Goal: Feedback & Contribution: Leave review/rating

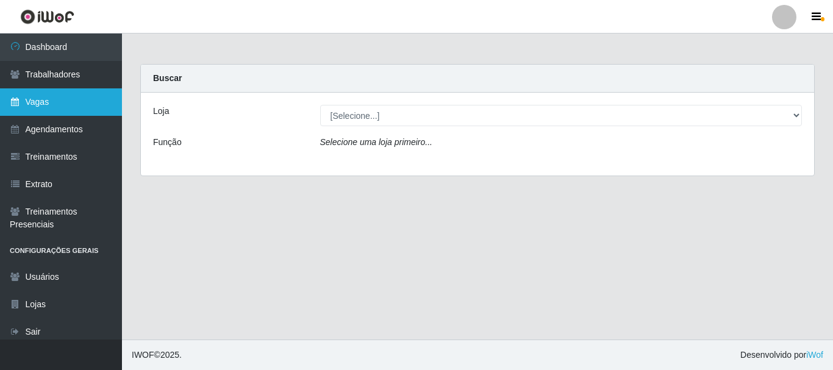
click at [52, 105] on link "Vagas" at bounding box center [61, 101] width 122 height 27
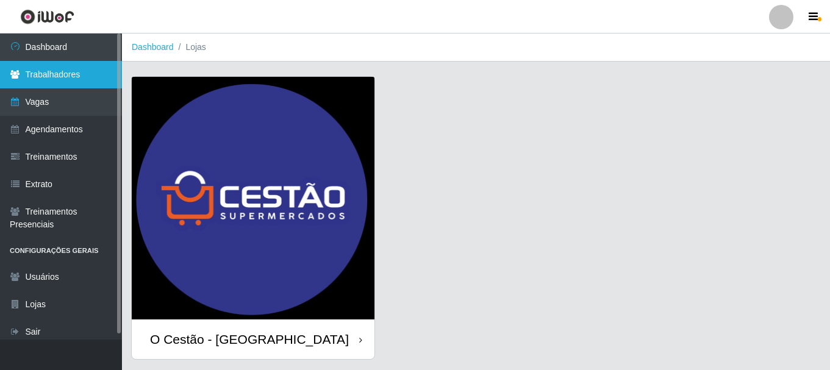
click at [66, 72] on link "Trabalhadores" at bounding box center [61, 74] width 122 height 27
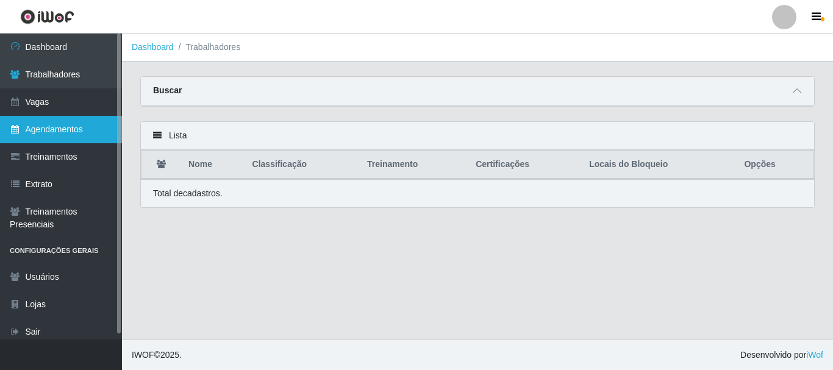
click at [77, 126] on link "Agendamentos" at bounding box center [61, 129] width 122 height 27
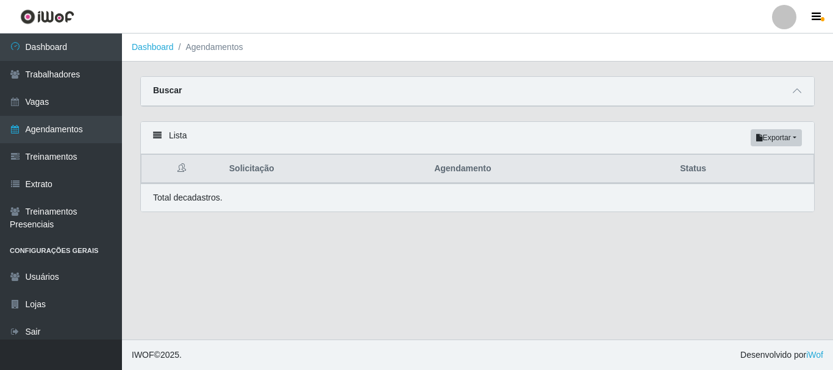
click at [224, 130] on div "Lista Exportar PDF Excel" at bounding box center [477, 138] width 673 height 32
click at [211, 93] on div "Buscar" at bounding box center [477, 91] width 673 height 29
click at [797, 93] on icon at bounding box center [797, 91] width 9 height 9
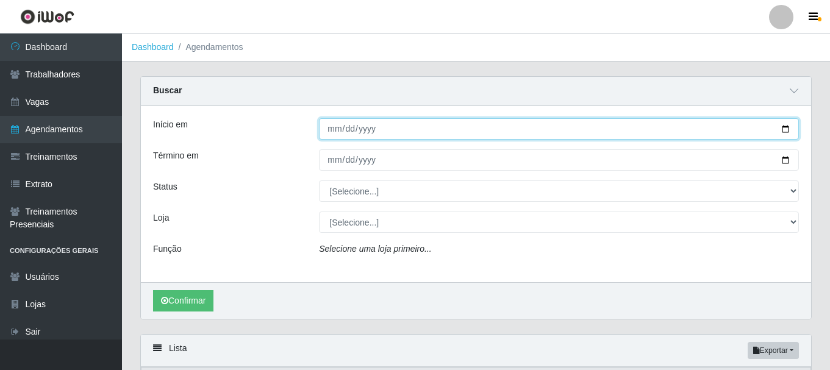
click at [366, 133] on input "Início em" at bounding box center [559, 128] width 480 height 21
click at [332, 130] on input "Início em" at bounding box center [559, 128] width 480 height 21
type input "0025-10-07"
type input "[DATE]"
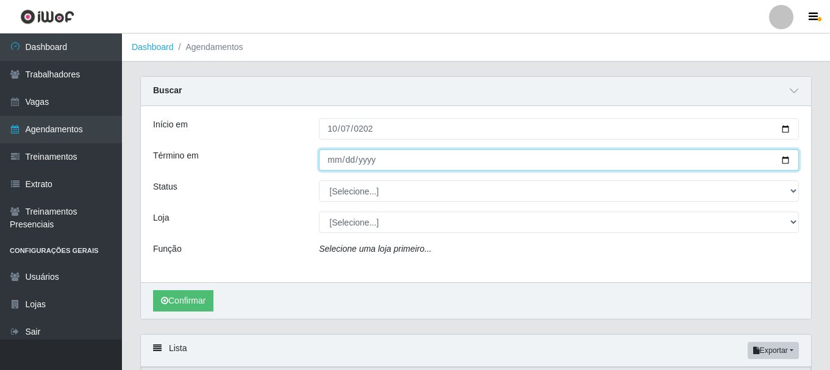
click at [340, 163] on input "Término em" at bounding box center [559, 159] width 480 height 21
type input "0205-10-07"
type input "252025-10-07"
click at [373, 163] on input "252025-10-07" at bounding box center [559, 159] width 480 height 21
type input "[DATE]"
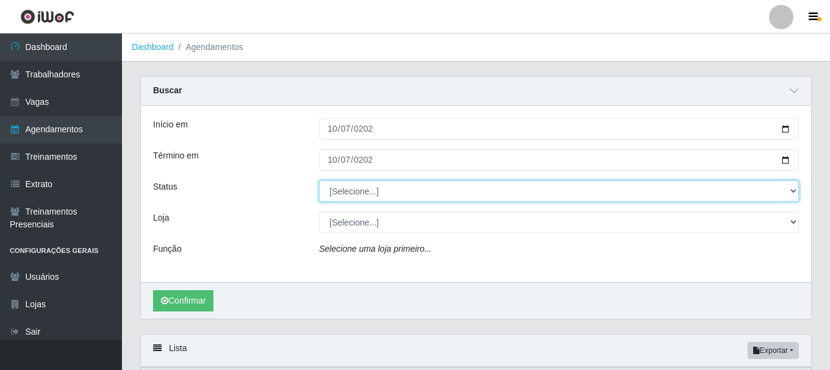
click at [369, 192] on select "[Selecione...] AGENDADO AGUARDANDO LIBERAR EM ANDAMENTO EM REVISÃO FINALIZADO C…" at bounding box center [559, 190] width 480 height 21
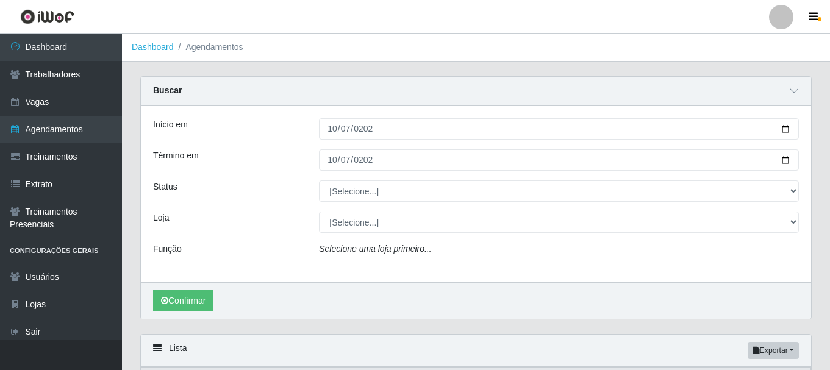
click at [282, 219] on div "Loja" at bounding box center [227, 222] width 166 height 21
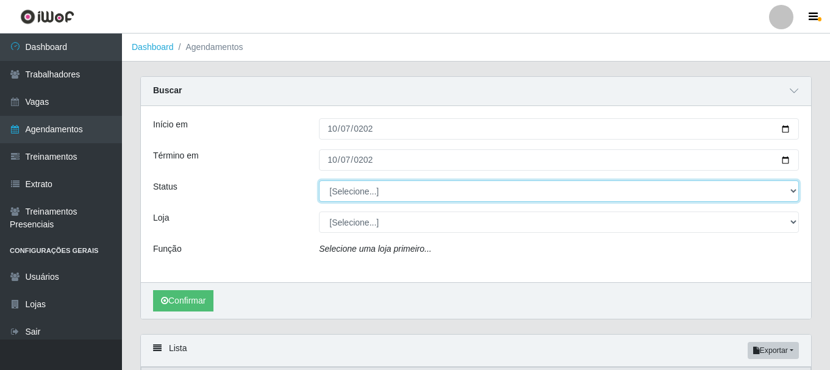
click at [369, 192] on select "[Selecione...] AGENDADO AGUARDANDO LIBERAR EM ANDAMENTO EM REVISÃO FINALIZADO C…" at bounding box center [559, 190] width 480 height 21
select select "AGENDADO"
click at [319, 181] on select "[Selecione...] AGENDADO AGUARDANDO LIBERAR EM ANDAMENTO EM REVISÃO FINALIZADO C…" at bounding box center [559, 190] width 480 height 21
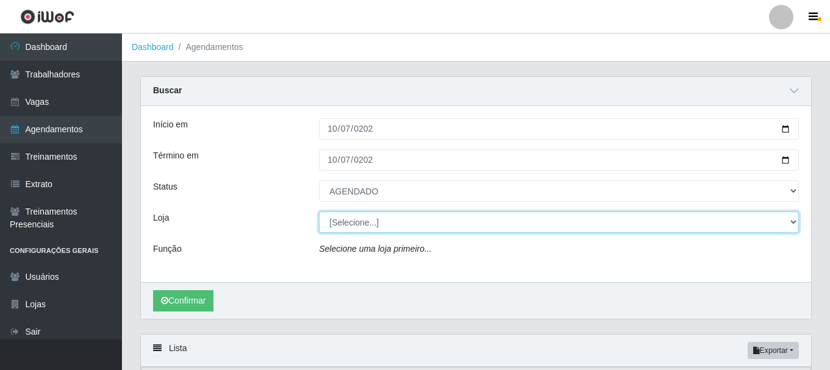
click at [357, 221] on select "[Selecione...] O Cestão - [GEOGRAPHIC_DATA]" at bounding box center [559, 222] width 480 height 21
select select "238"
click at [319, 212] on select "[Selecione...] O Cestão - [GEOGRAPHIC_DATA]" at bounding box center [559, 222] width 480 height 21
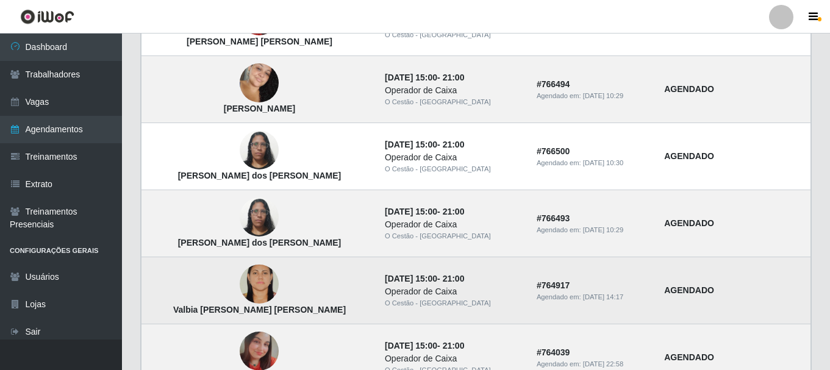
scroll to position [671, 0]
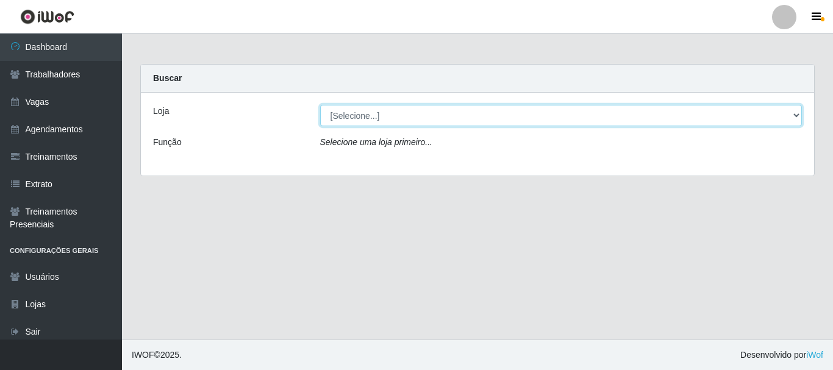
click at [406, 120] on select "[Selecione...] O Cestão - [GEOGRAPHIC_DATA]" at bounding box center [561, 115] width 482 height 21
select select "238"
click at [320, 105] on select "[Selecione...] O Cestão - [GEOGRAPHIC_DATA]" at bounding box center [561, 115] width 482 height 21
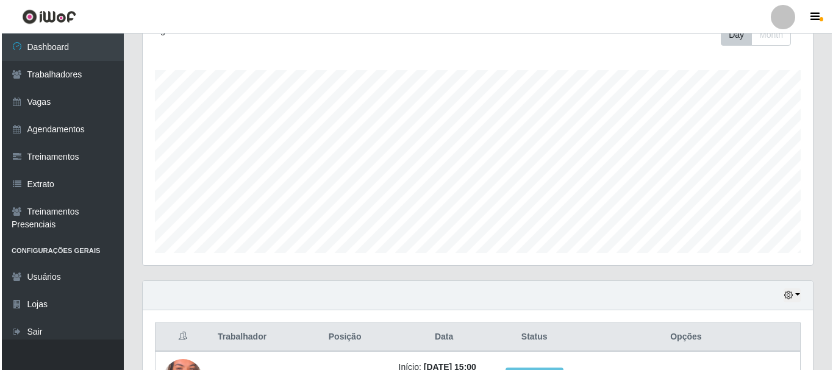
scroll to position [299, 0]
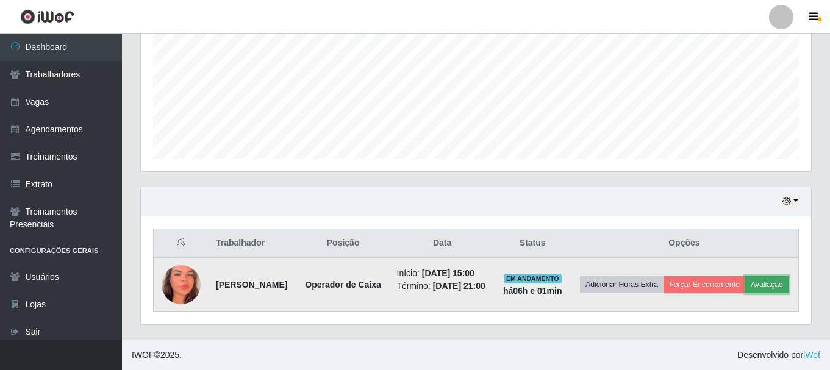
click at [745, 283] on button "Avaliação" at bounding box center [766, 284] width 43 height 17
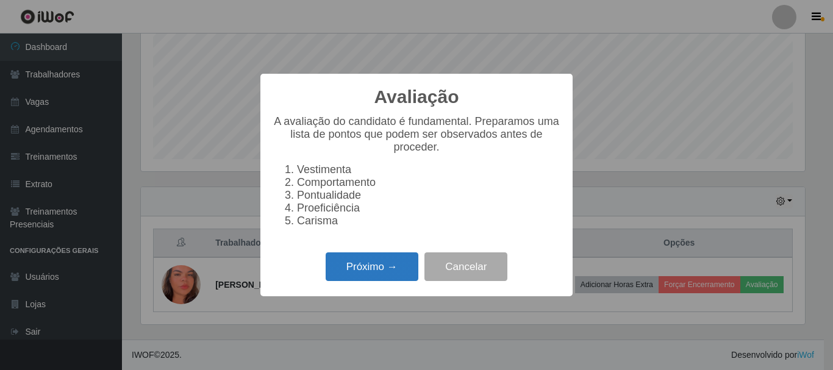
click at [386, 269] on button "Próximo →" at bounding box center [372, 266] width 93 height 29
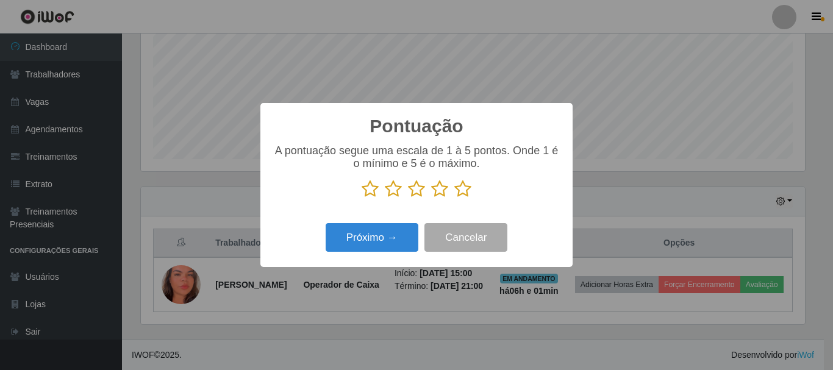
scroll to position [609415, 609004]
click at [465, 185] on icon at bounding box center [462, 189] width 17 height 18
click at [454, 198] on input "radio" at bounding box center [454, 198] width 0 height 0
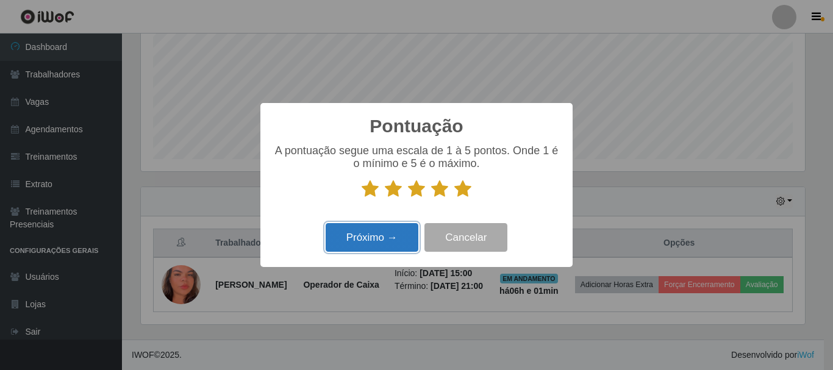
click at [403, 230] on button "Próximo →" at bounding box center [372, 237] width 93 height 29
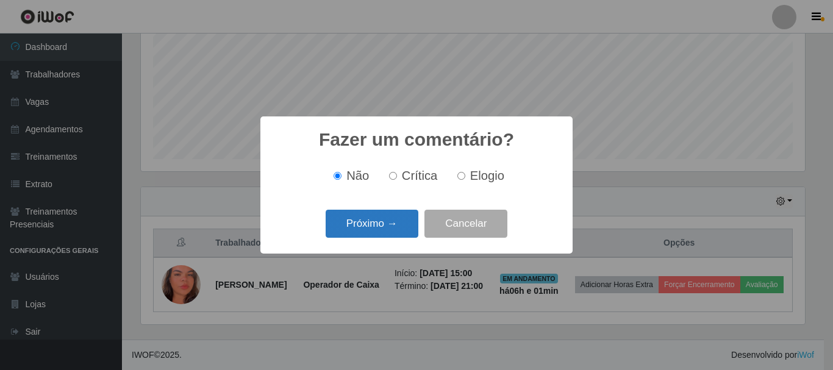
click at [401, 230] on button "Próximo →" at bounding box center [372, 224] width 93 height 29
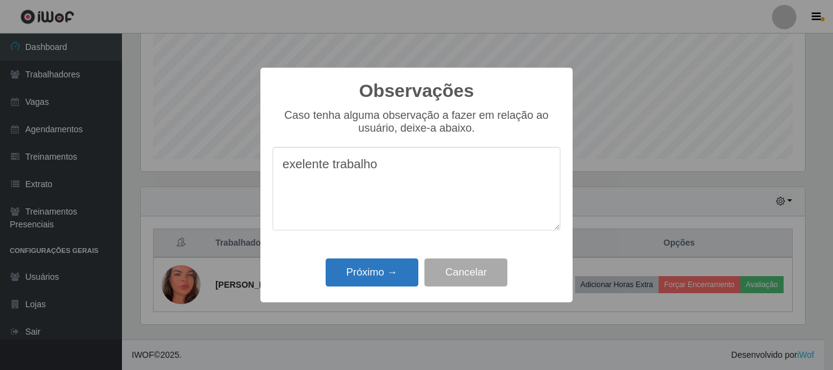
type textarea "exelente trabalho"
click at [376, 266] on button "Próximo →" at bounding box center [372, 272] width 93 height 29
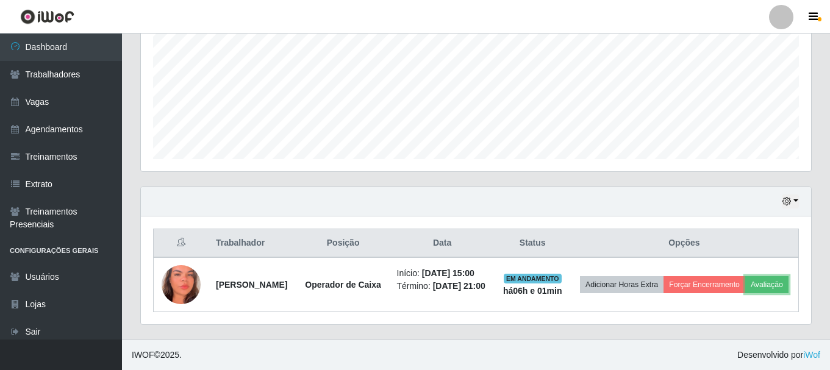
scroll to position [253, 670]
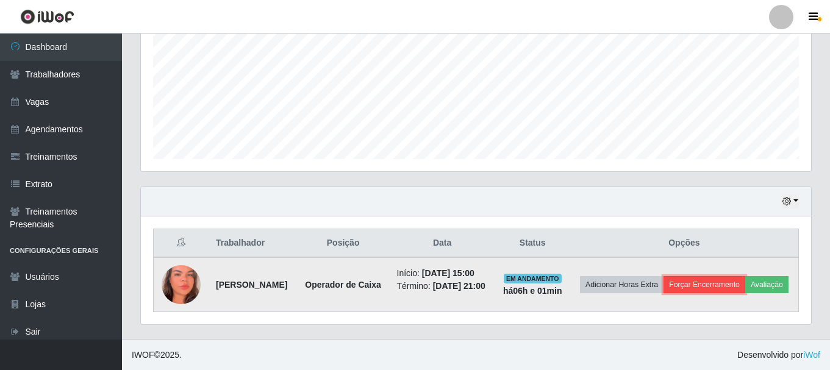
click at [733, 276] on button "Forçar Encerramento" at bounding box center [704, 284] width 82 height 17
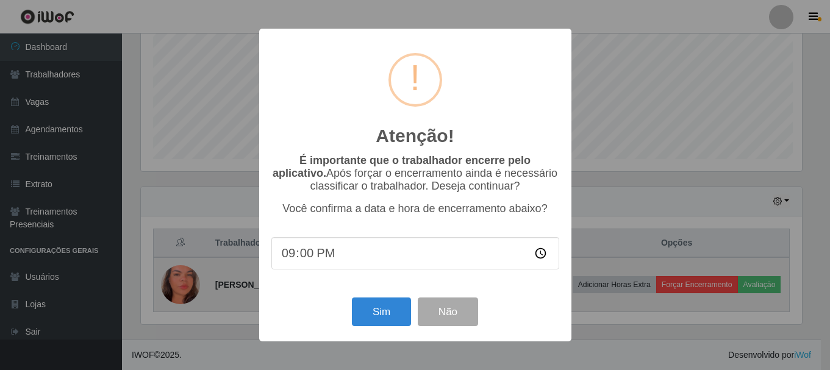
scroll to position [253, 664]
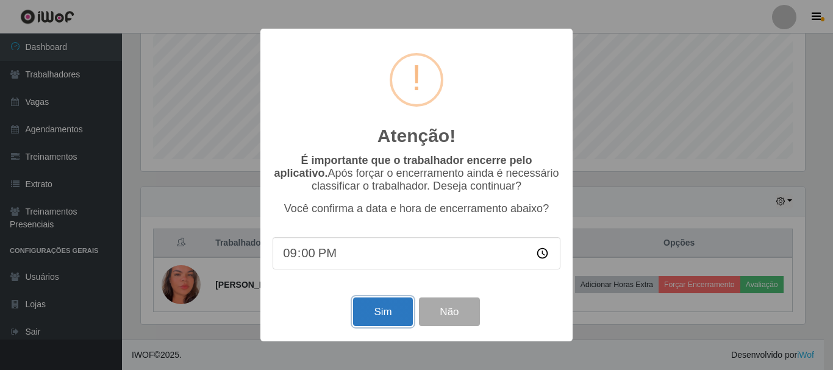
click at [380, 312] on button "Sim" at bounding box center [382, 312] width 59 height 29
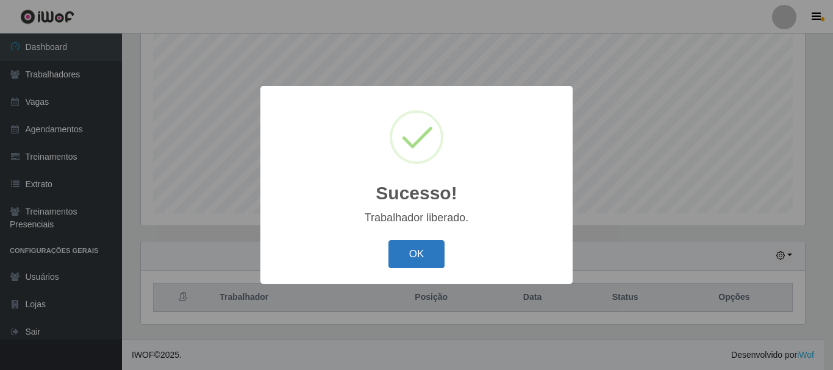
click at [433, 253] on button "OK" at bounding box center [416, 254] width 57 height 29
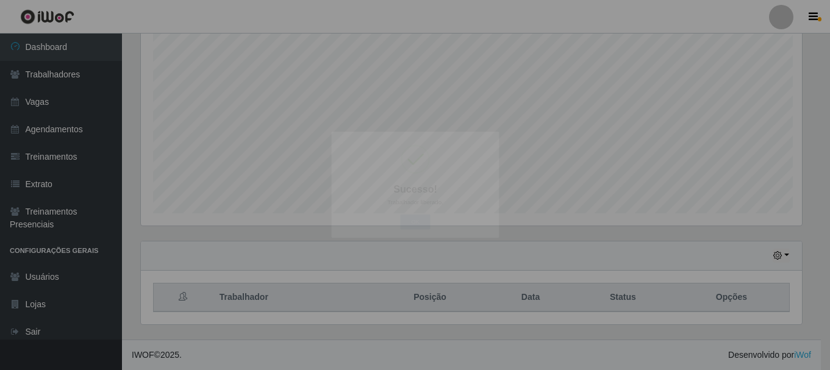
scroll to position [253, 670]
